Goal: Task Accomplishment & Management: Complete application form

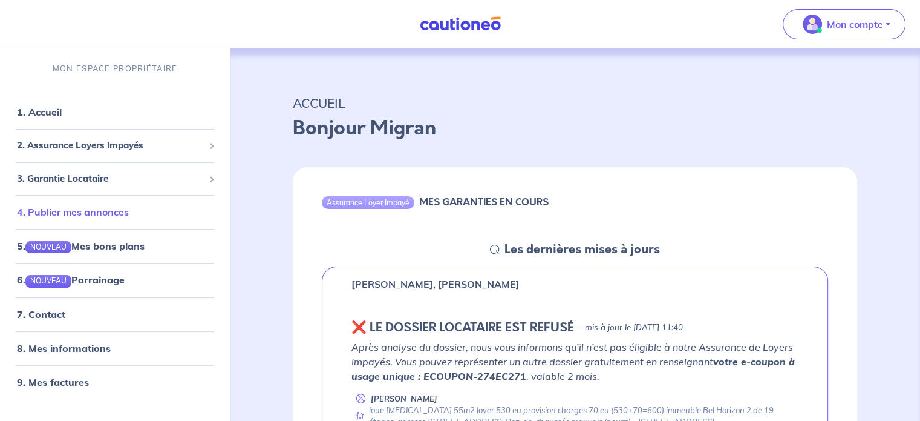
click at [106, 215] on link "4. Publier mes annonces" at bounding box center [73, 212] width 112 height 12
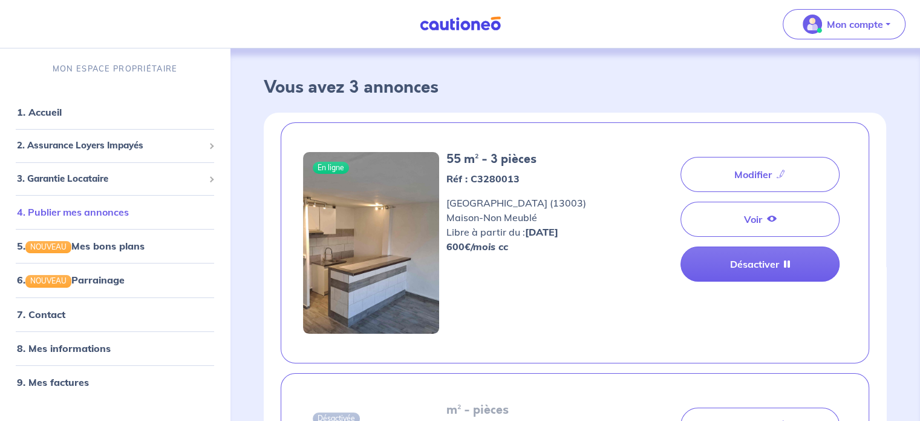
click at [112, 215] on link "4. Publier mes annonces" at bounding box center [73, 212] width 112 height 12
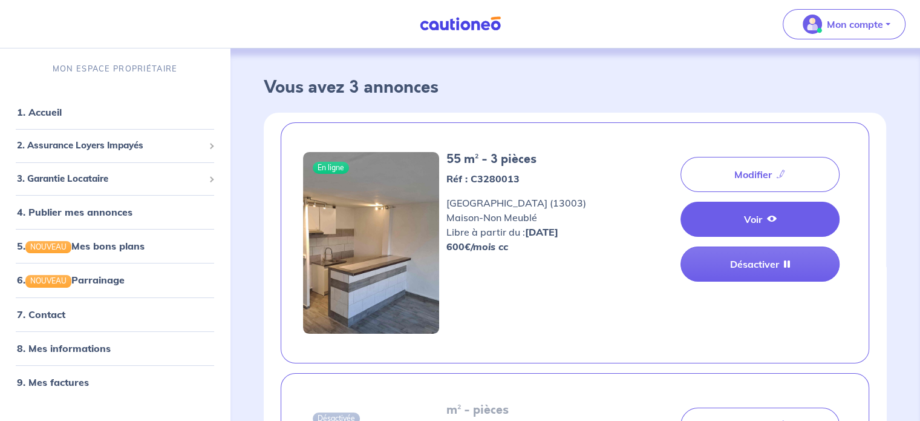
click at [744, 222] on link "Voir" at bounding box center [760, 218] width 159 height 35
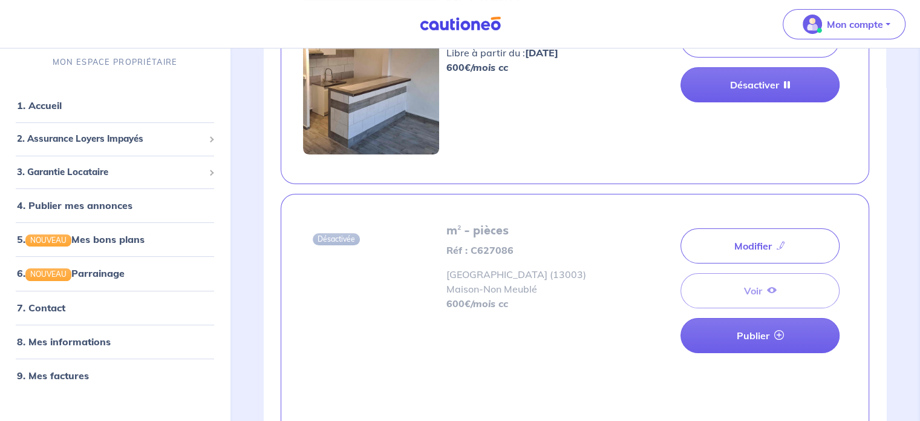
scroll to position [182, 0]
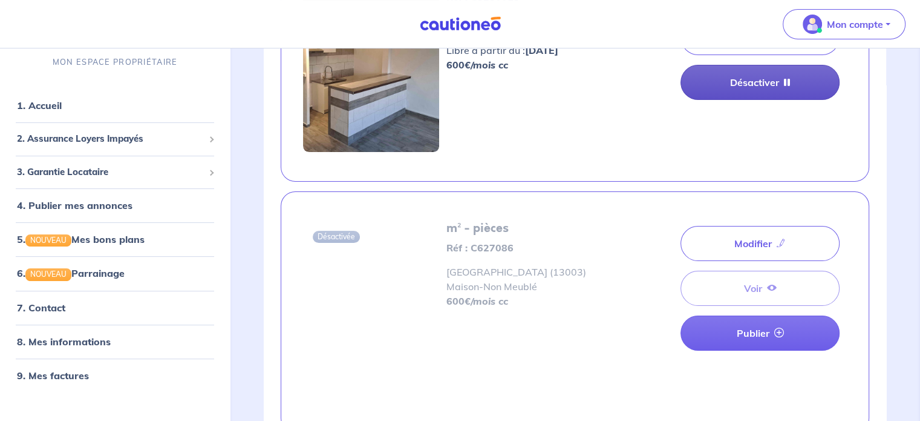
click at [788, 82] on icon at bounding box center [787, 82] width 6 height 10
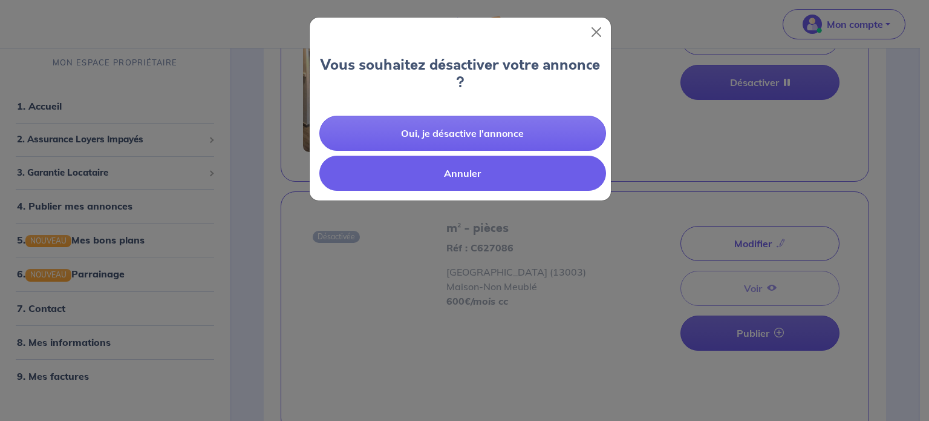
click at [471, 177] on button "Annuler" at bounding box center [462, 172] width 287 height 35
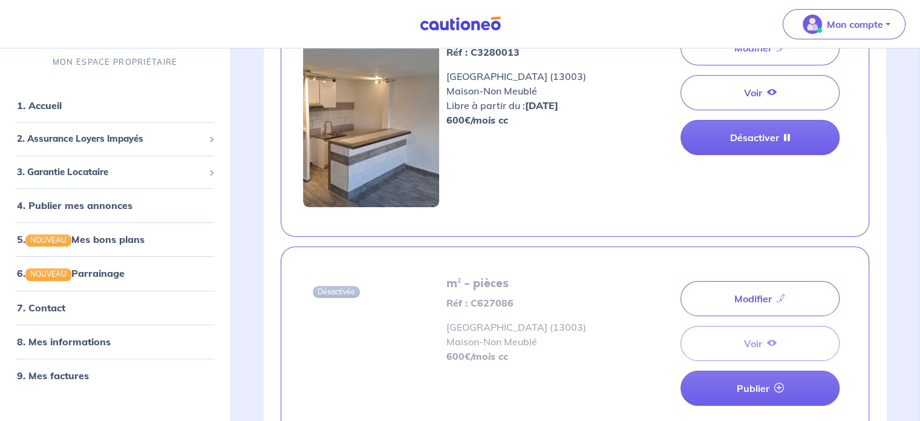
scroll to position [61, 0]
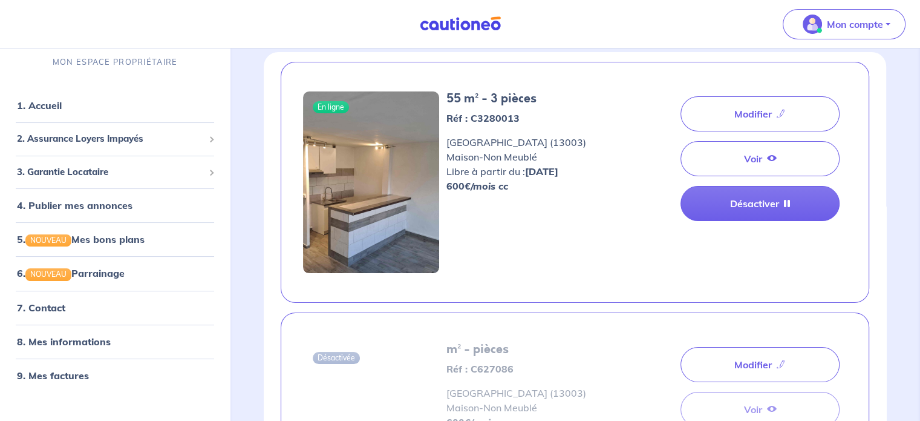
click at [351, 136] on img at bounding box center [371, 182] width 136 height 182
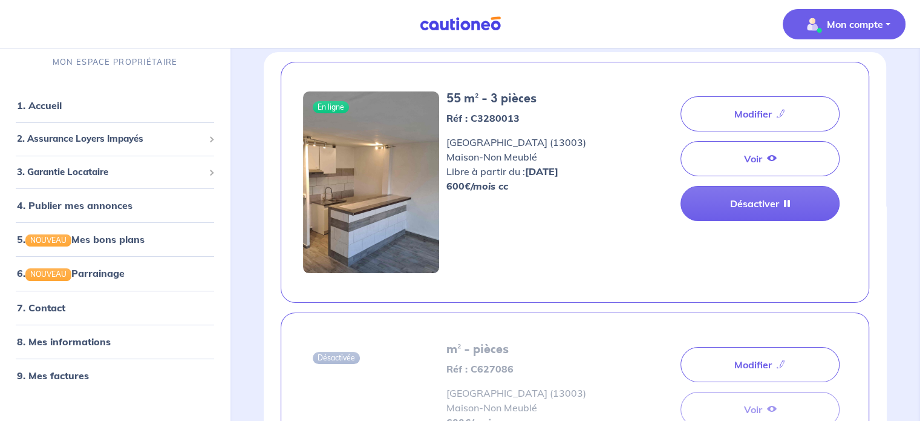
click at [883, 29] on button "Mon compte" at bounding box center [844, 24] width 123 height 30
click at [849, 75] on link "Mes informations" at bounding box center [832, 74] width 97 height 19
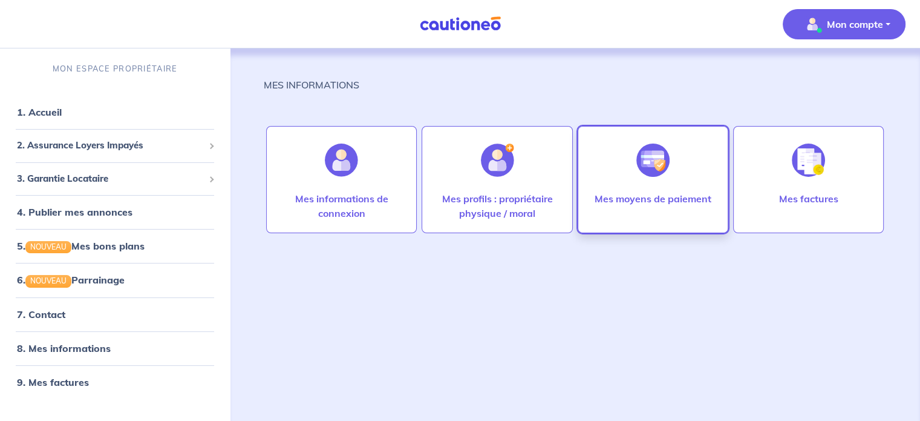
click at [650, 207] on div "Mes moyens de paiement" at bounding box center [653, 210] width 136 height 39
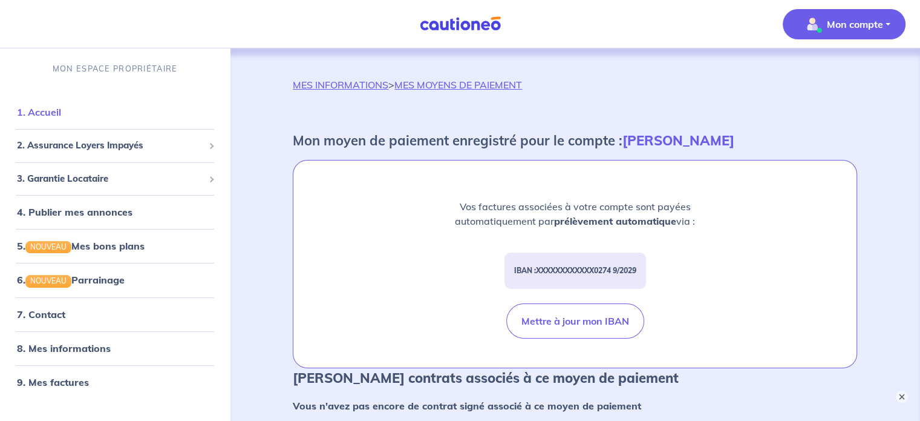
click at [45, 118] on link "1. Accueil" at bounding box center [39, 112] width 44 height 12
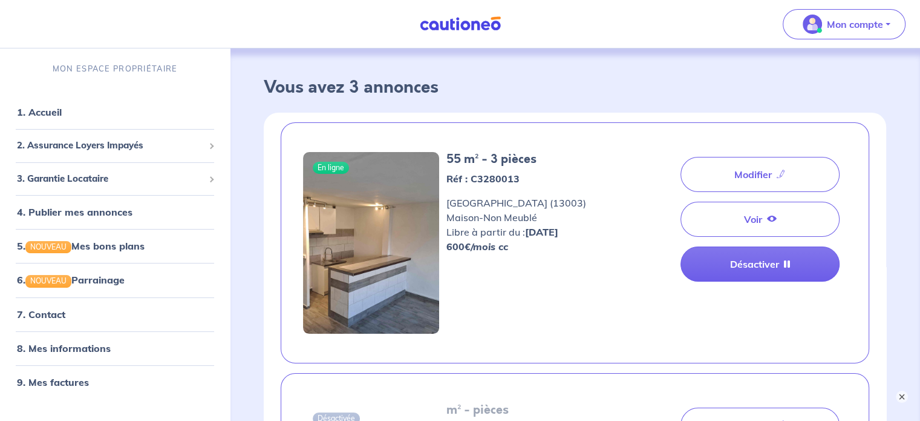
click at [463, 28] on img at bounding box center [460, 23] width 91 height 15
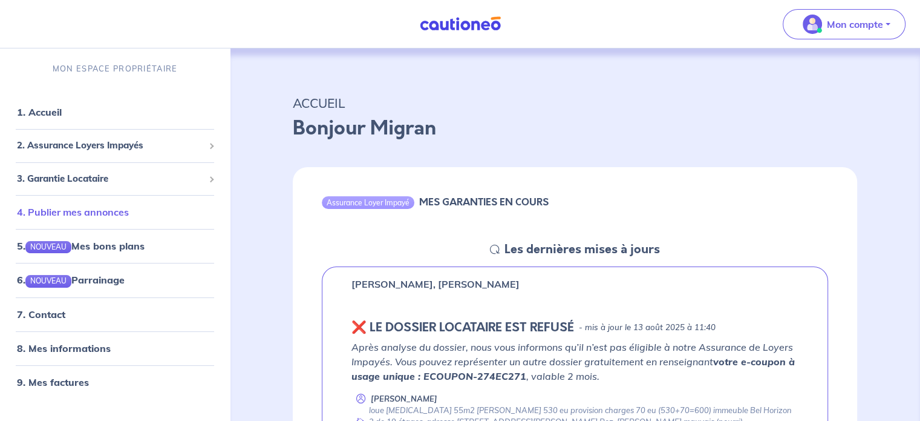
click at [94, 212] on link "4. Publier mes annonces" at bounding box center [73, 212] width 112 height 12
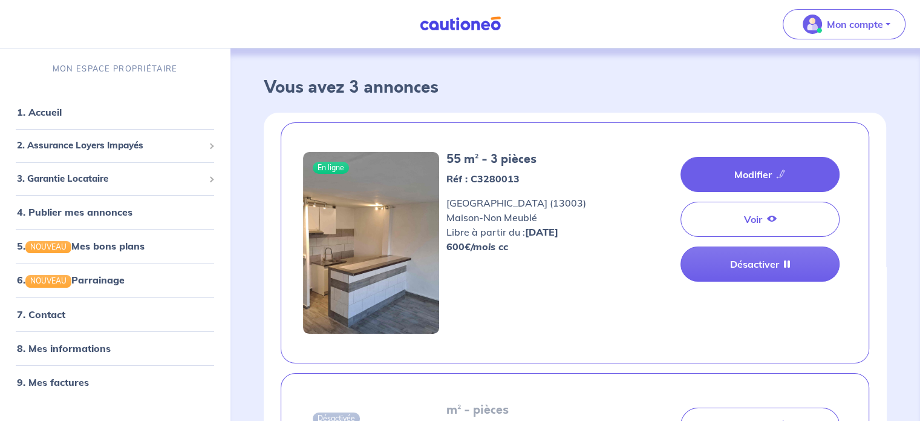
click at [782, 167] on link "Modifier" at bounding box center [760, 174] width 159 height 35
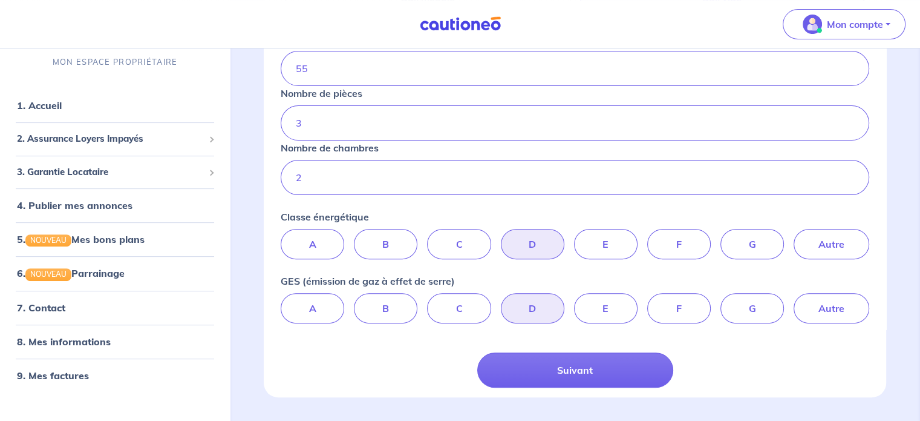
scroll to position [395, 0]
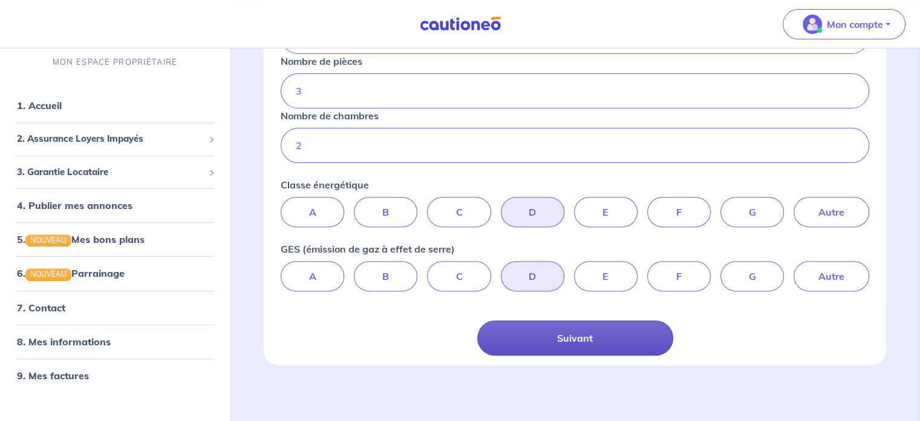
click at [615, 337] on button "Suivant" at bounding box center [575, 337] width 196 height 35
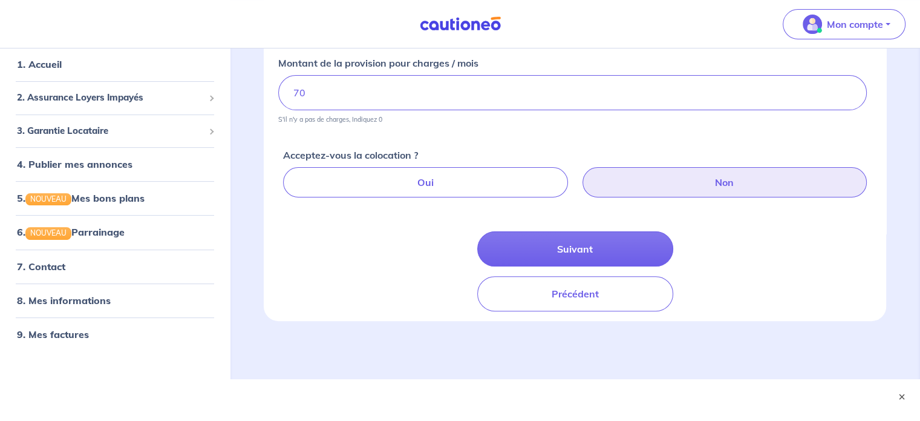
scroll to position [310, 0]
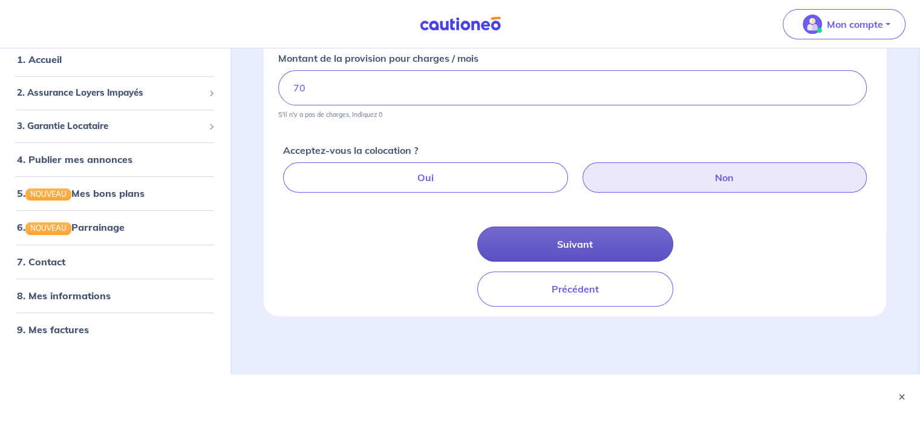
click at [598, 245] on button "Suivant" at bounding box center [575, 243] width 196 height 35
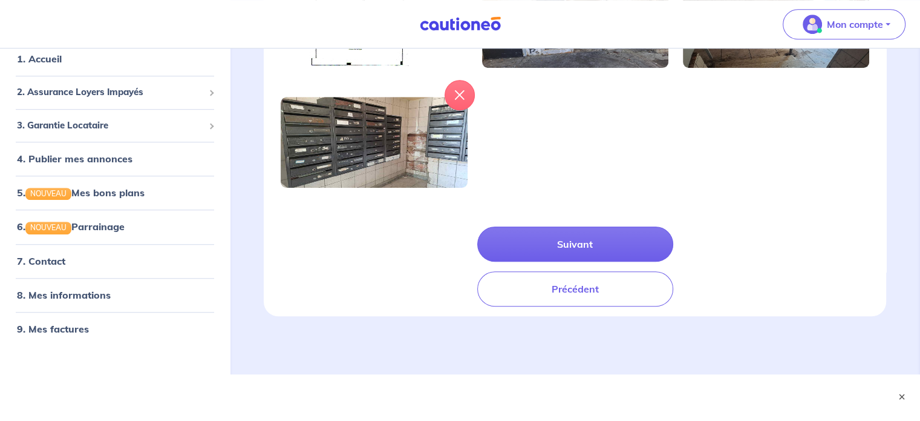
scroll to position [882, 0]
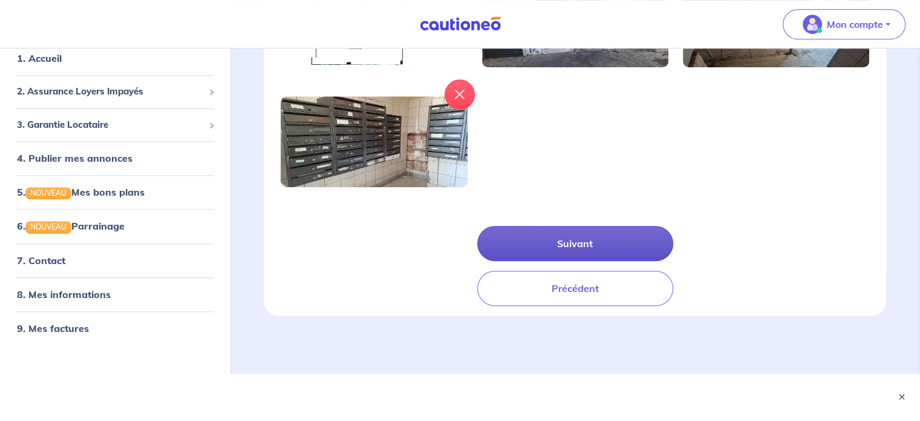
click at [618, 250] on button "Suivant" at bounding box center [575, 243] width 196 height 35
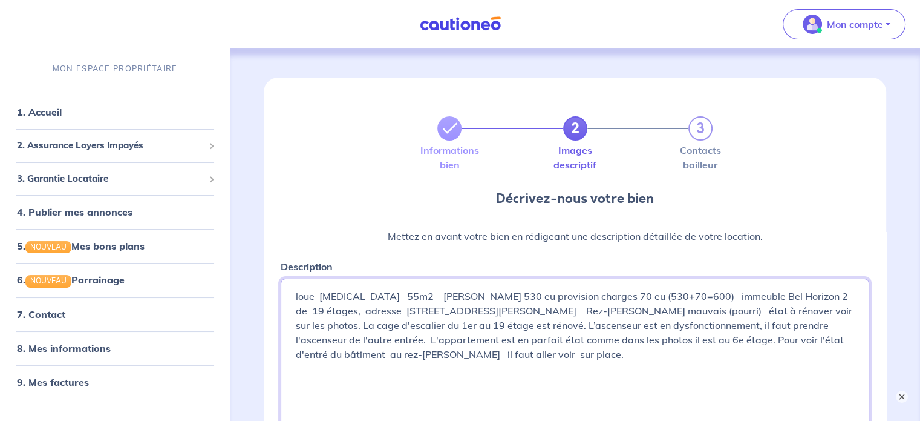
click at [626, 310] on textarea "loue [MEDICAL_DATA] 55m2 [PERSON_NAME] 530 eu provision charges 70 eu (530+70=6…" at bounding box center [575, 369] width 589 height 182
click at [629, 310] on textarea "loue [MEDICAL_DATA] 55m2 [PERSON_NAME] 530 eu provision charges 70 eu (530+70=6…" at bounding box center [575, 369] width 589 height 182
click at [727, 298] on textarea "loue [MEDICAL_DATA] 55m2 [PERSON_NAME] 530 eu provision charges 70 eu (530+70=6…" at bounding box center [575, 369] width 589 height 182
drag, startPoint x: 668, startPoint y: 295, endPoint x: 617, endPoint y: 296, distance: 51.5
click at [617, 296] on textarea "loue [MEDICAL_DATA] 55m2 [PERSON_NAME] 530 eu provision charges 70 eu (530+70=6…" at bounding box center [575, 369] width 589 height 182
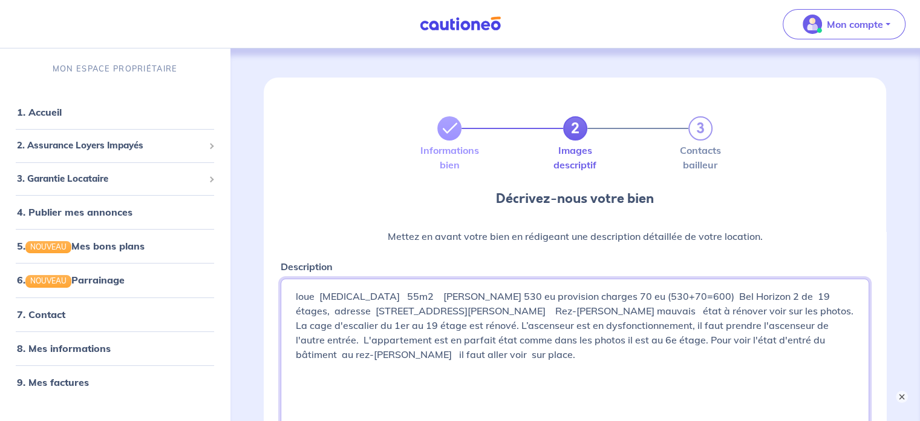
click at [678, 298] on textarea "loue [MEDICAL_DATA] 55m2 [PERSON_NAME] 530 eu provision charges 70 eu (530+70=6…" at bounding box center [575, 369] width 589 height 182
paste textarea "immeuble"
click at [677, 297] on textarea "loue [MEDICAL_DATA] 55m2 [PERSON_NAME] 530 eu provision charges 70 eu (530+70=6…" at bounding box center [575, 369] width 589 height 182
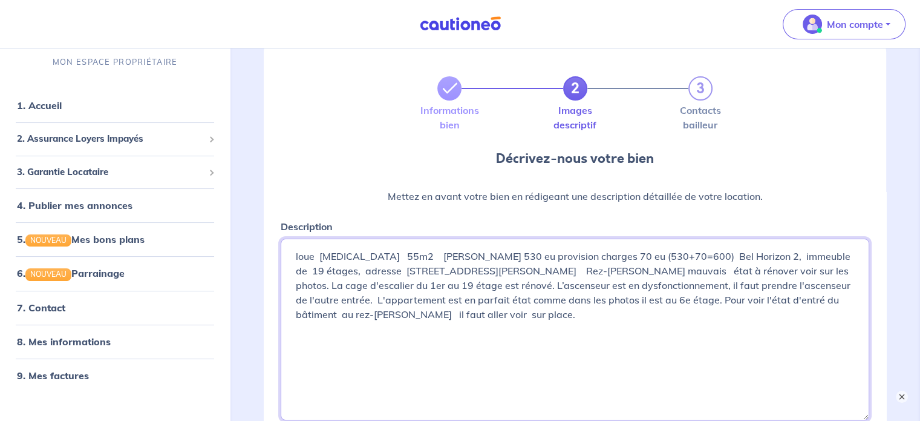
scroll to position [61, 0]
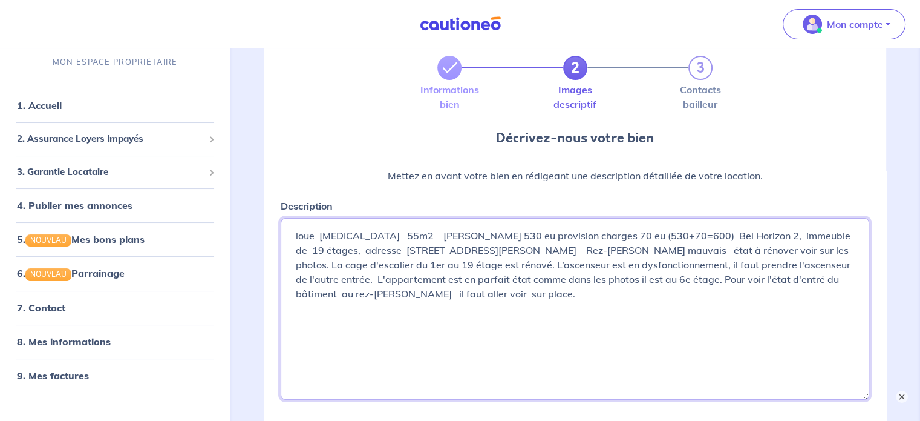
click at [351, 266] on textarea "loue [MEDICAL_DATA] 55m2 [PERSON_NAME] 530 eu provision charges 70 eu (530+70=6…" at bounding box center [575, 309] width 589 height 182
click at [407, 267] on textarea "loue [MEDICAL_DATA] 55m2 [PERSON_NAME] 530 eu provision charges 70 eu (530+70=6…" at bounding box center [575, 309] width 589 height 182
click at [482, 297] on textarea "loue [MEDICAL_DATA] 55m2 [PERSON_NAME] 530 eu provision charges 70 eu (530+70=6…" at bounding box center [575, 309] width 589 height 182
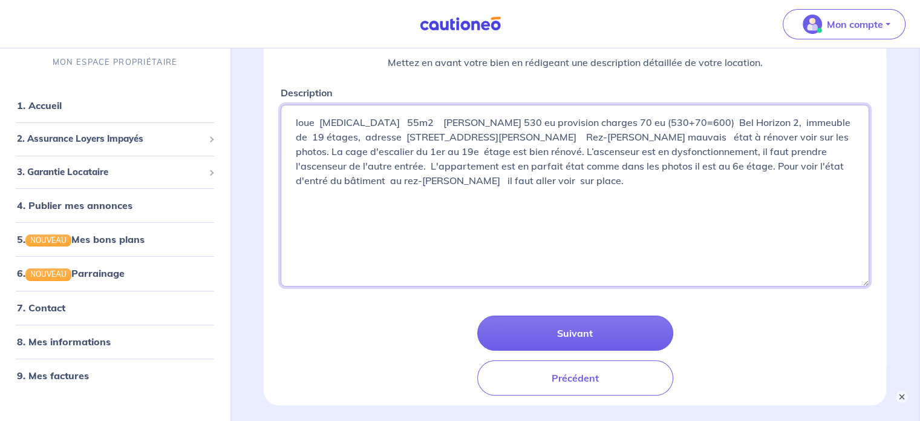
scroll to position [182, 0]
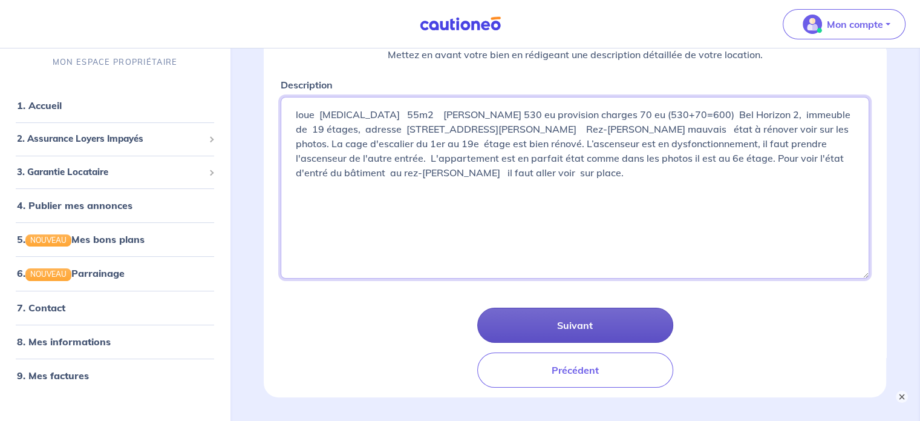
type textarea "loue [MEDICAL_DATA] 55m2 [PERSON_NAME] 530 eu provision charges 70 eu (530+70=6…"
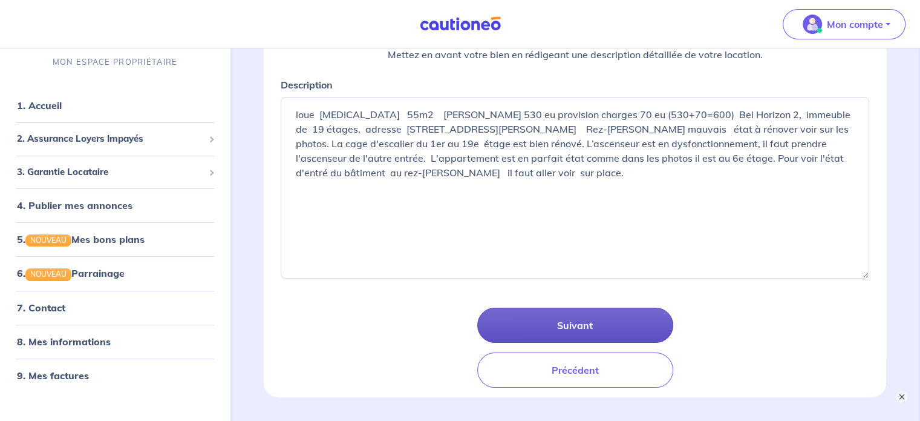
click at [531, 333] on button "Suivant" at bounding box center [575, 324] width 196 height 35
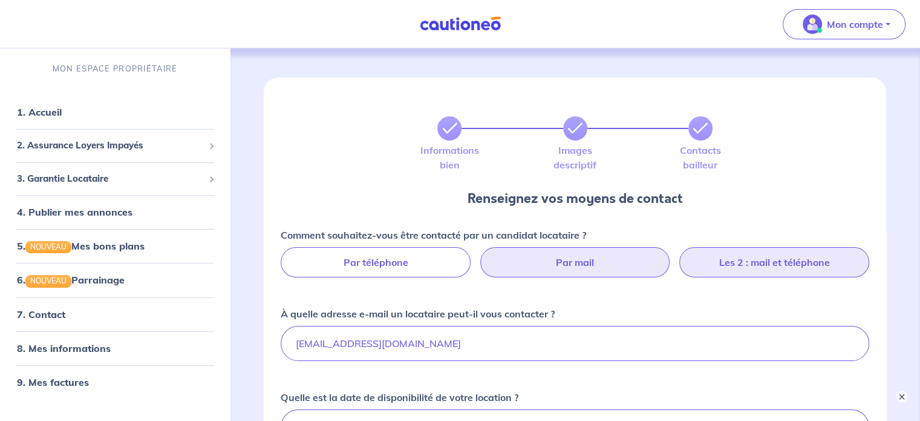
click at [761, 254] on label "Les 2 : mail et téléphone" at bounding box center [774, 262] width 190 height 30
click at [579, 254] on input "Les 2 : mail et téléphone" at bounding box center [575, 251] width 8 height 8
radio input "true"
select select "FR"
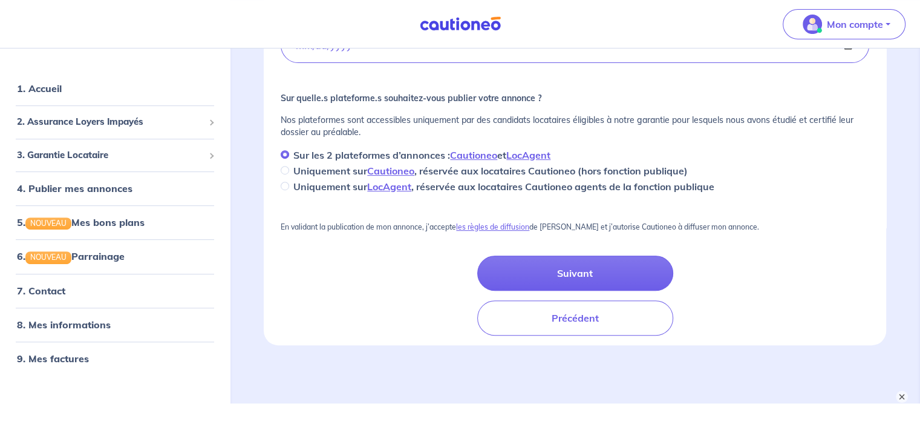
scroll to position [484, 0]
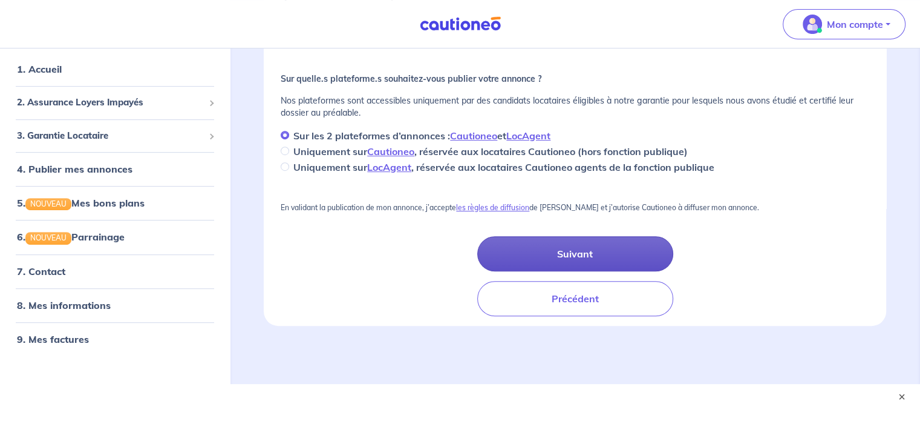
click at [580, 260] on button "Suivant" at bounding box center [575, 253] width 196 height 35
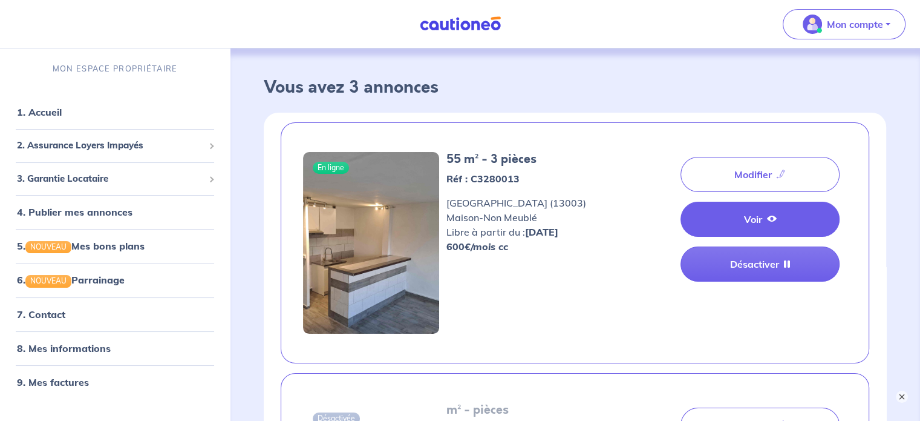
click at [775, 222] on icon at bounding box center [772, 219] width 10 height 10
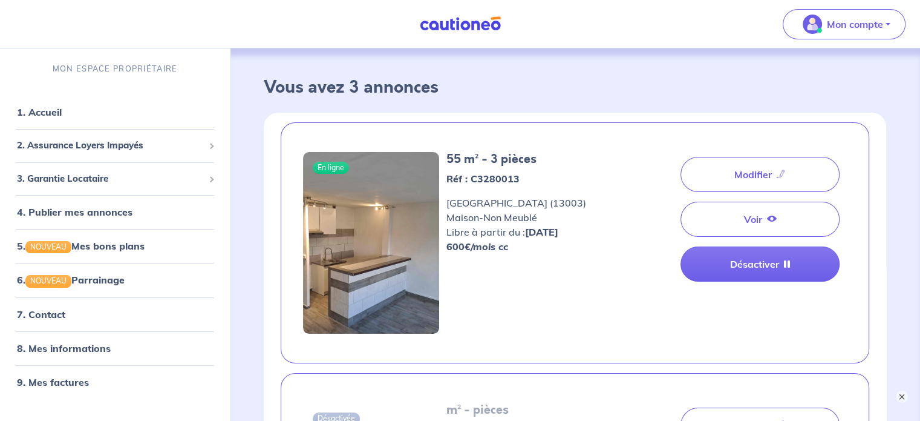
click at [323, 182] on img at bounding box center [371, 243] width 136 height 182
click at [433, 21] on img at bounding box center [460, 23] width 91 height 15
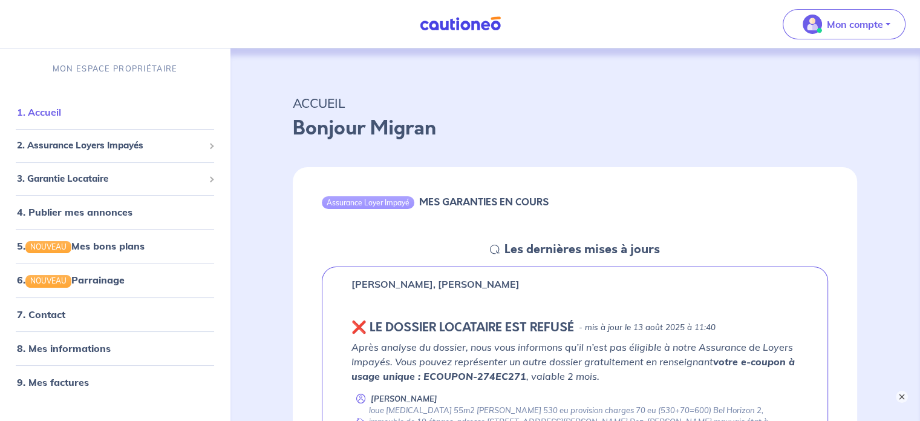
click at [34, 106] on link "1. Accueil" at bounding box center [39, 112] width 44 height 12
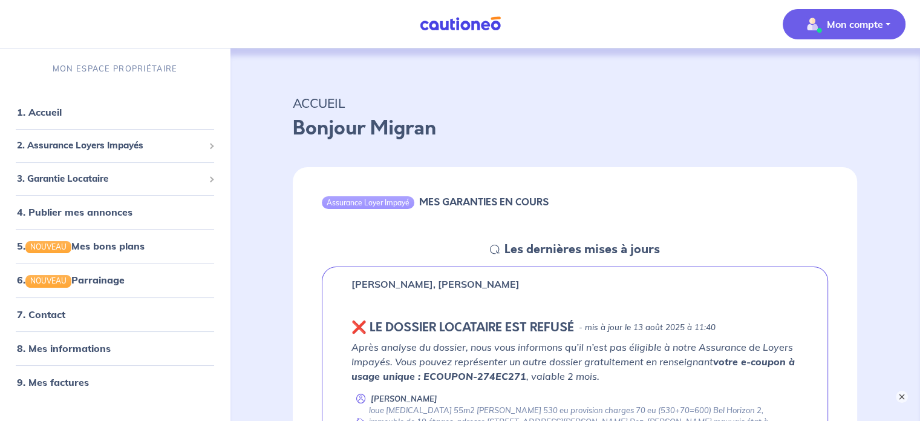
click at [890, 25] on button "Mon compte" at bounding box center [844, 24] width 123 height 30
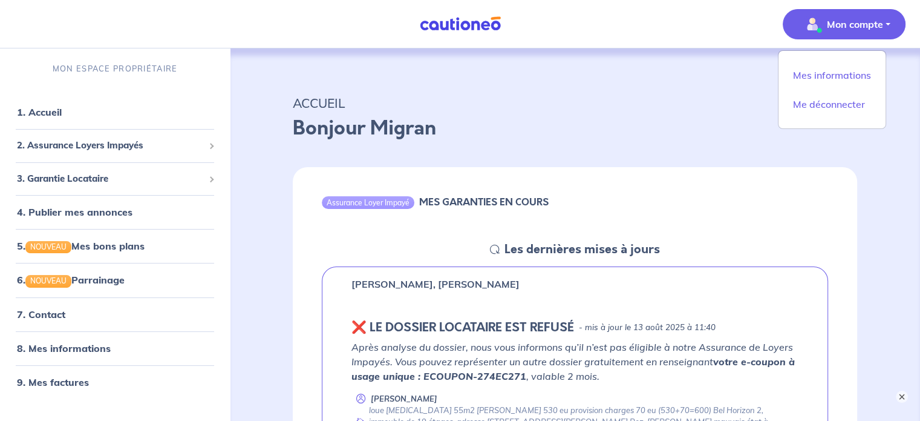
click at [646, 38] on nav "Mon compte Mes informations Me déconnecter MON ESPACE PROPRIÉTAIRE 1. Accueil 2…" at bounding box center [460, 24] width 920 height 48
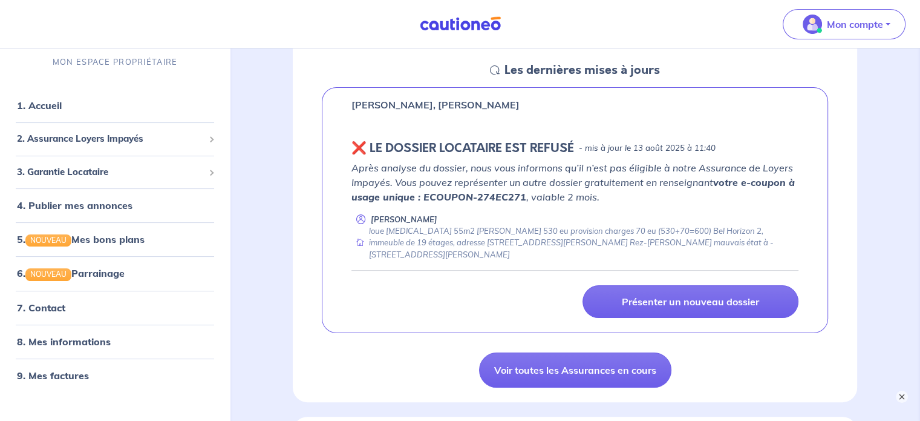
scroll to position [182, 0]
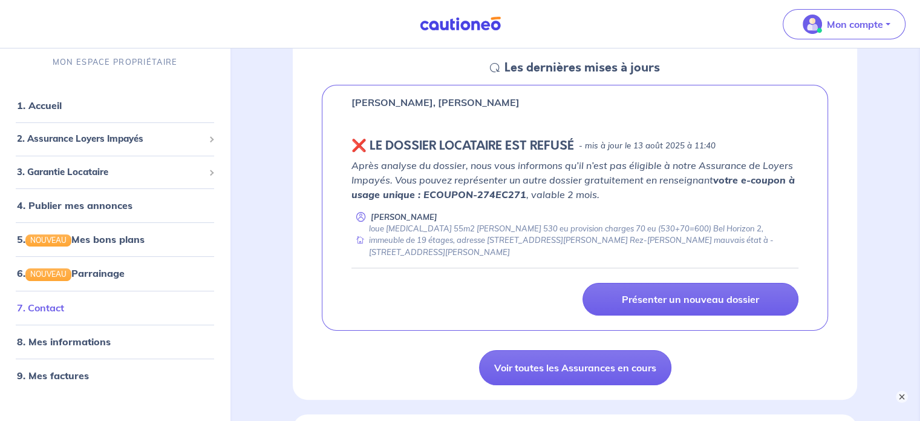
click at [36, 306] on link "7. Contact" at bounding box center [40, 307] width 47 height 12
